Goal: Information Seeking & Learning: Check status

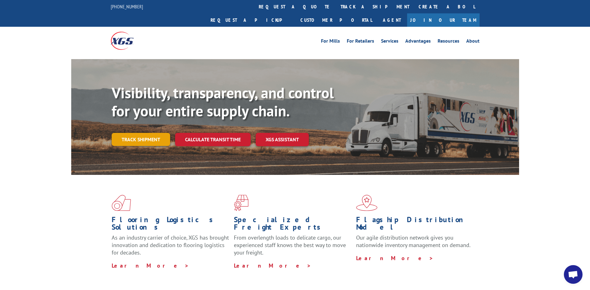
click at [136, 133] on link "Track shipment" at bounding box center [141, 139] width 58 height 13
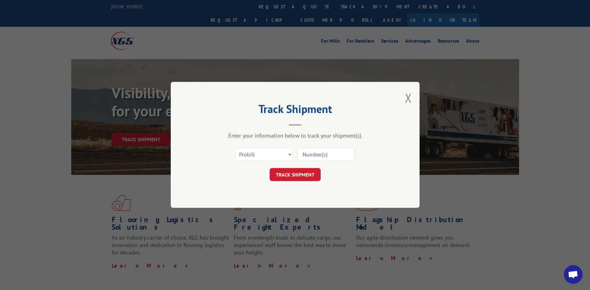
click at [322, 157] on input at bounding box center [325, 154] width 57 height 13
paste input "16945180"
type input "16945180"
click at [292, 177] on button "TRACK SHIPMENT" at bounding box center [295, 174] width 51 height 13
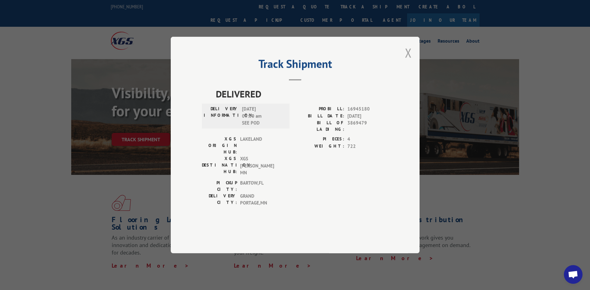
click at [410, 61] on button "Close modal" at bounding box center [408, 52] width 7 height 16
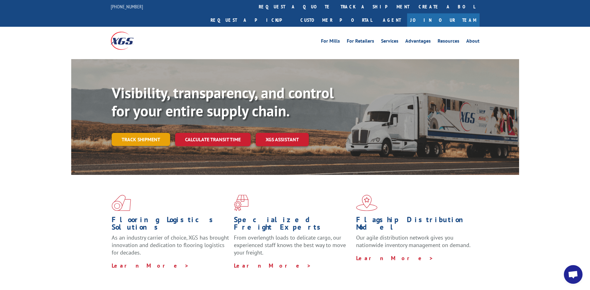
click at [129, 133] on link "Track shipment" at bounding box center [141, 139] width 58 height 13
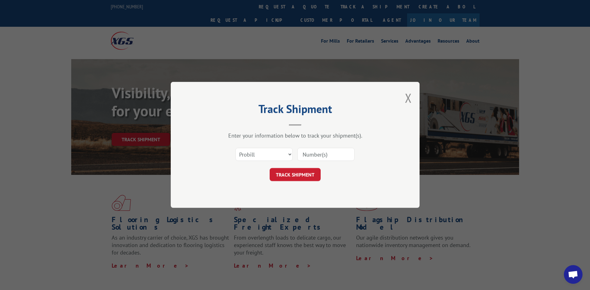
click at [320, 157] on input at bounding box center [325, 154] width 57 height 13
paste input "16945180"
type input "16945180"
click at [300, 179] on button "TRACK SHIPMENT" at bounding box center [295, 174] width 51 height 13
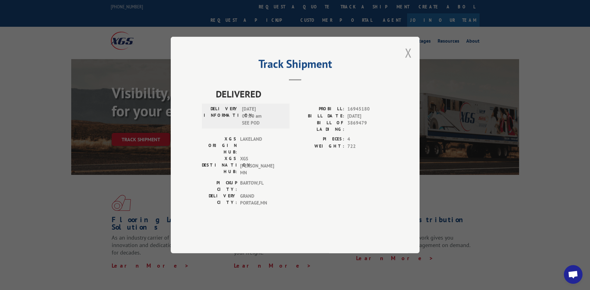
click at [411, 61] on button "Close modal" at bounding box center [408, 52] width 7 height 16
